Goal: Find specific page/section: Find specific page/section

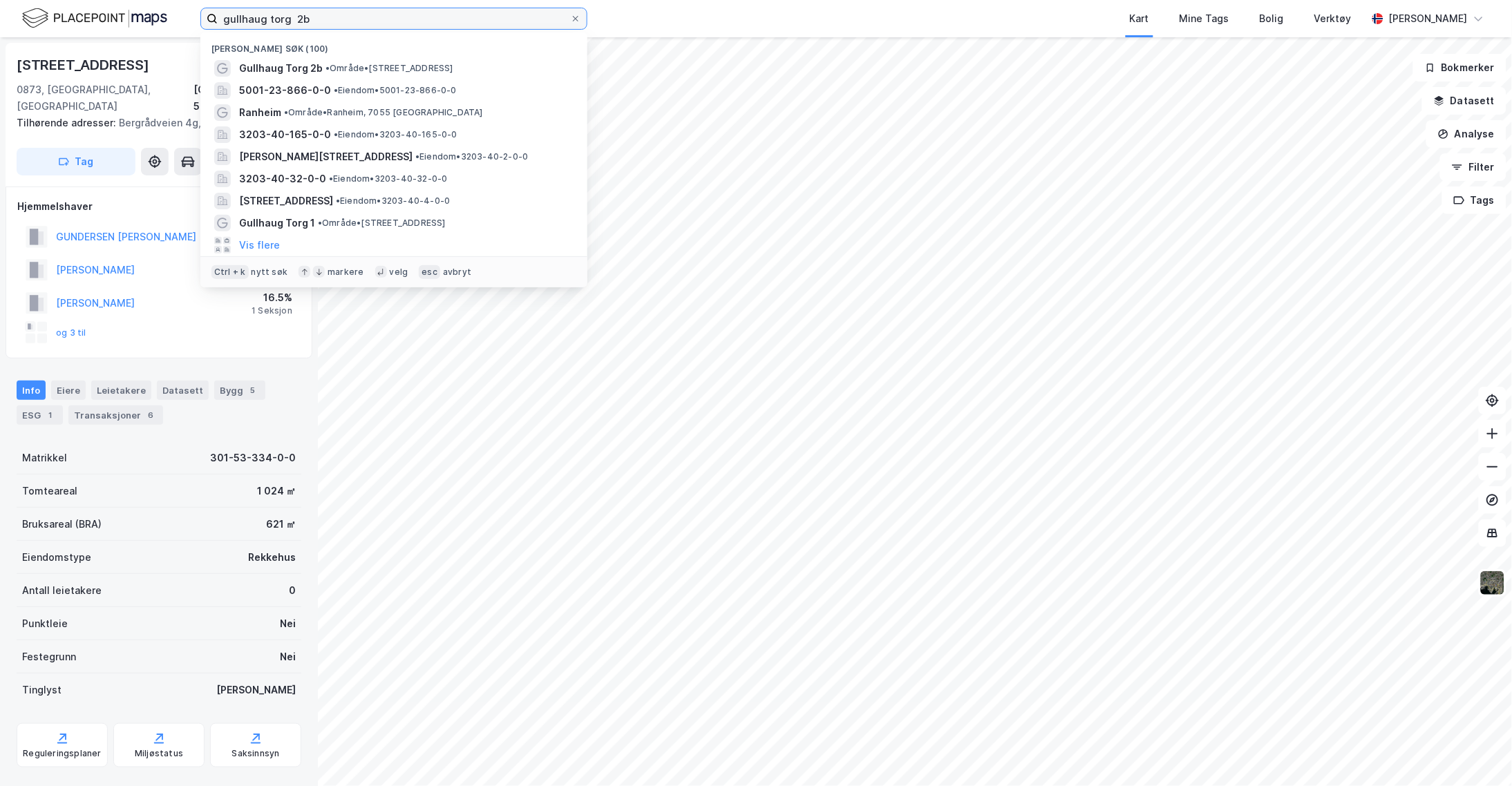
drag, startPoint x: 362, startPoint y: 25, endPoint x: 146, endPoint y: 32, distance: 216.1
click at [146, 32] on div "gullhaug torg 2b Nylige søk (100) Gullhaug Torg 2b • Område • [GEOGRAPHIC_DATA]…" at bounding box center [756, 18] width 1512 height 37
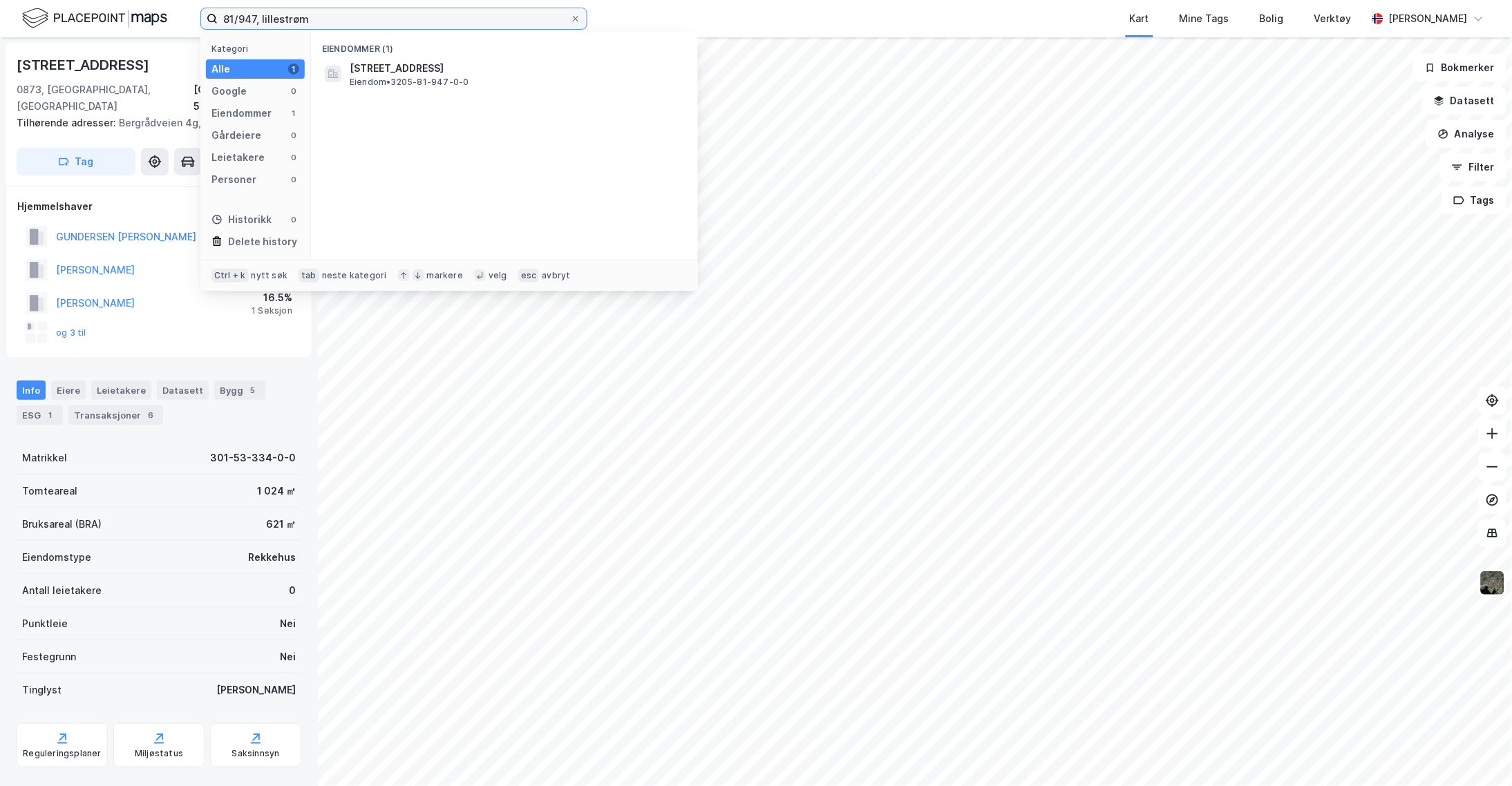
type input "81/947, lillestrøm"
click at [378, 65] on span "[STREET_ADDRESS]" at bounding box center [515, 69] width 332 height 17
